Goal: Navigation & Orientation: Find specific page/section

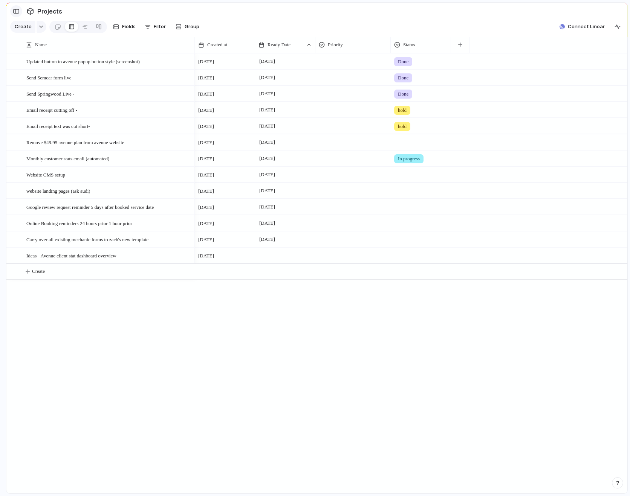
click at [18, 11] on div "button" at bounding box center [16, 11] width 7 height 5
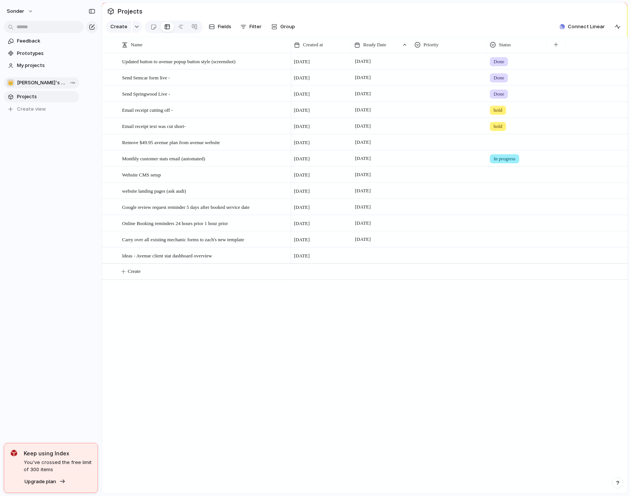
click at [57, 84] on button "👑 [PERSON_NAME]'s Board" at bounding box center [41, 82] width 75 height 11
click at [56, 83] on div "Recent 🛠️ Form Builds Teams 🥶 Audi's Board 🚀 Avenue 👑 [PERSON_NAME]'s Board ☠️ …" at bounding box center [315, 248] width 630 height 496
click at [56, 83] on div "👑 [PERSON_NAME]'s Board" at bounding box center [41, 83] width 69 height 8
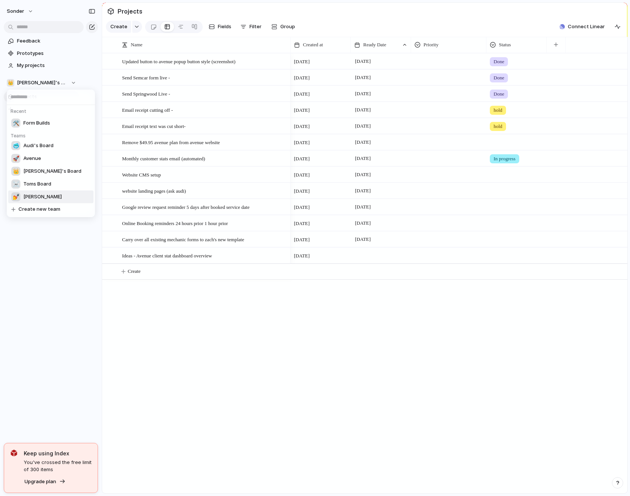
click at [41, 199] on li "💅 [PERSON_NAME]" at bounding box center [50, 197] width 85 height 13
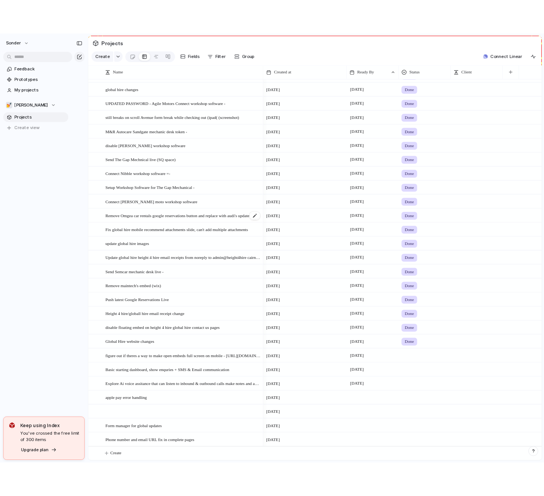
scroll to position [306, 0]
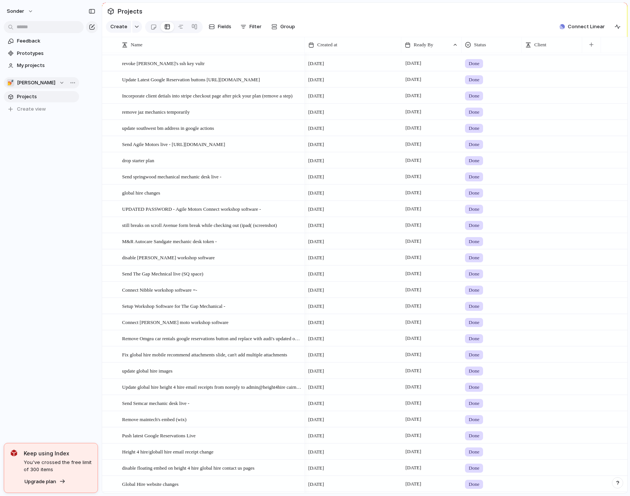
click at [28, 83] on span "[PERSON_NAME]" at bounding box center [36, 83] width 38 height 8
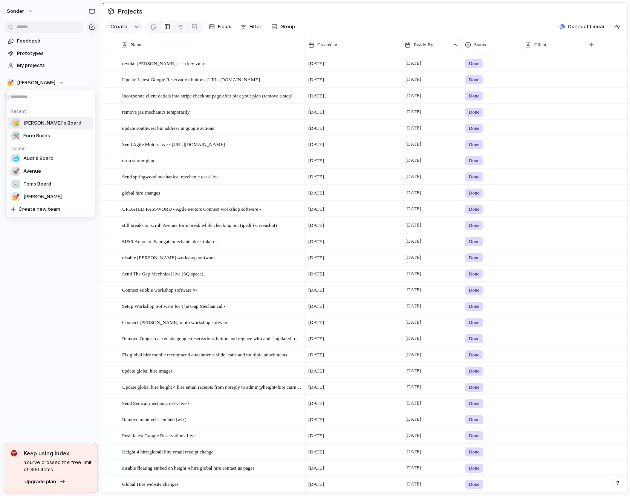
click at [44, 125] on span "[PERSON_NAME]'s Board" at bounding box center [52, 123] width 58 height 8
